Goal: Information Seeking & Learning: Learn about a topic

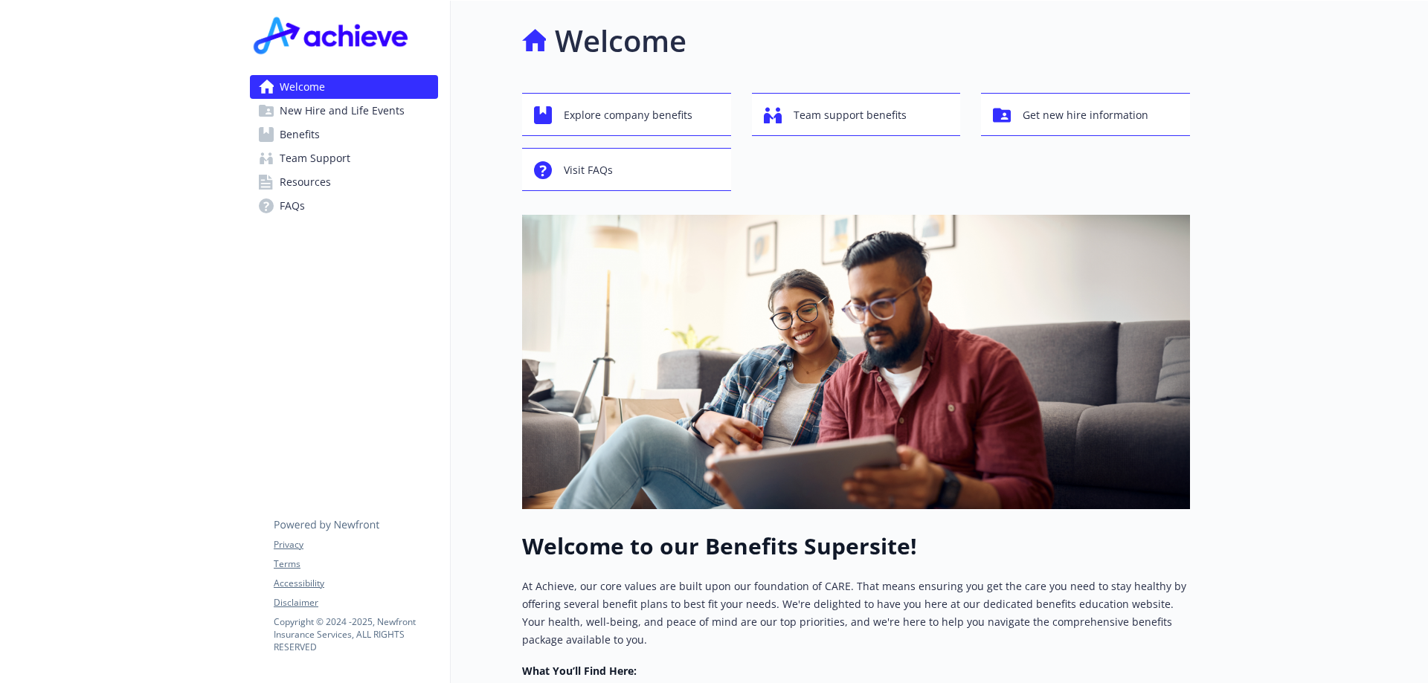
click at [300, 135] on span "Benefits" at bounding box center [300, 135] width 40 height 24
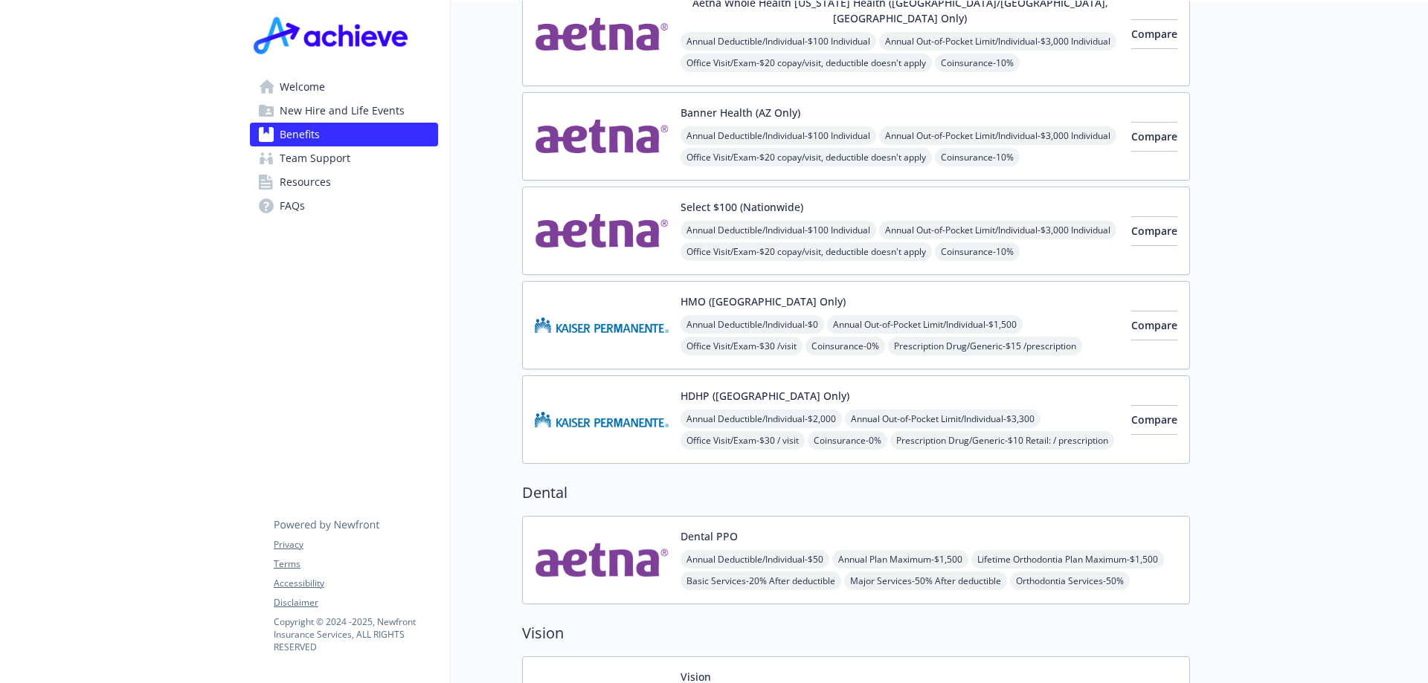
scroll to position [149, 0]
